Goal: Task Accomplishment & Management: Manage account settings

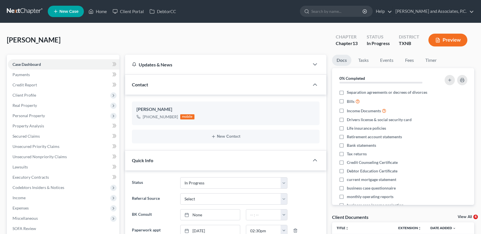
select select "7"
click at [44, 64] on link "Case Dashboard" at bounding box center [64, 64] width 112 height 10
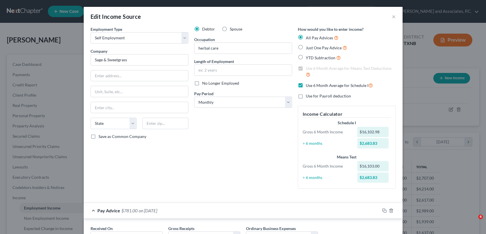
select select "1"
select select "0"
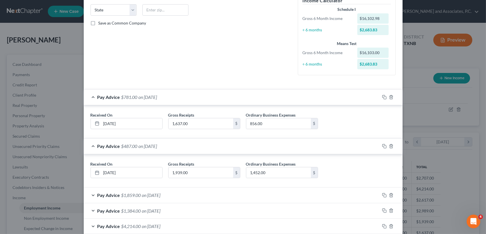
click at [218, 101] on div "Pay Advice $781.00 on [DATE]" at bounding box center [232, 96] width 296 height 15
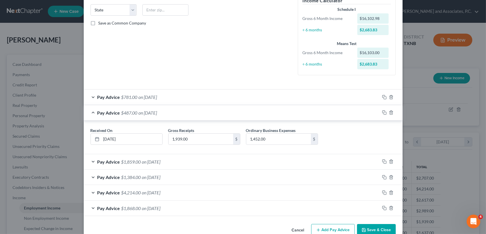
click at [206, 115] on div "Pay Advice $487.00 on [DATE]" at bounding box center [232, 112] width 296 height 15
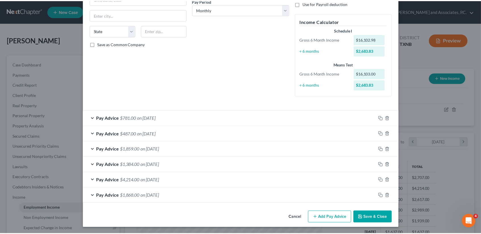
scroll to position [92, 0]
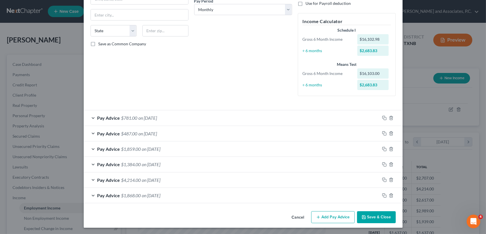
click at [378, 219] on button "Save & Close" at bounding box center [376, 217] width 39 height 12
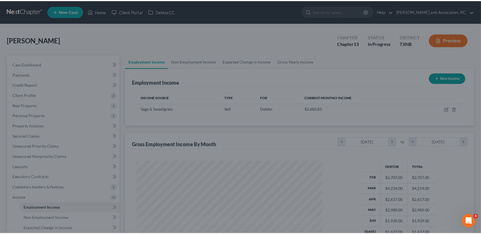
scroll to position [284432, 284337]
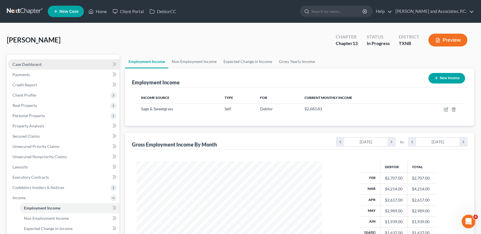
click at [41, 64] on span "Case Dashboard" at bounding box center [27, 64] width 29 height 5
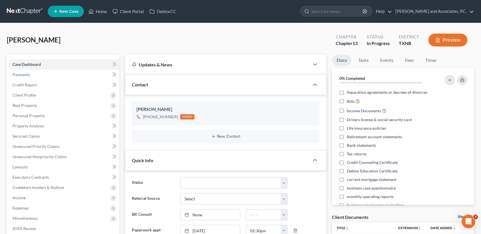
click at [61, 33] on div "[PERSON_NAME] Upgraded Chapter Chapter 13 Status In [GEOGRAPHIC_DATA] [GEOGRAPH…" at bounding box center [241, 42] width 468 height 25
click at [125, 43] on div "[PERSON_NAME] Upgraded Chapter Chapter 13 Status In [GEOGRAPHIC_DATA] [GEOGRAPH…" at bounding box center [241, 42] width 468 height 25
